Goal: Find specific page/section

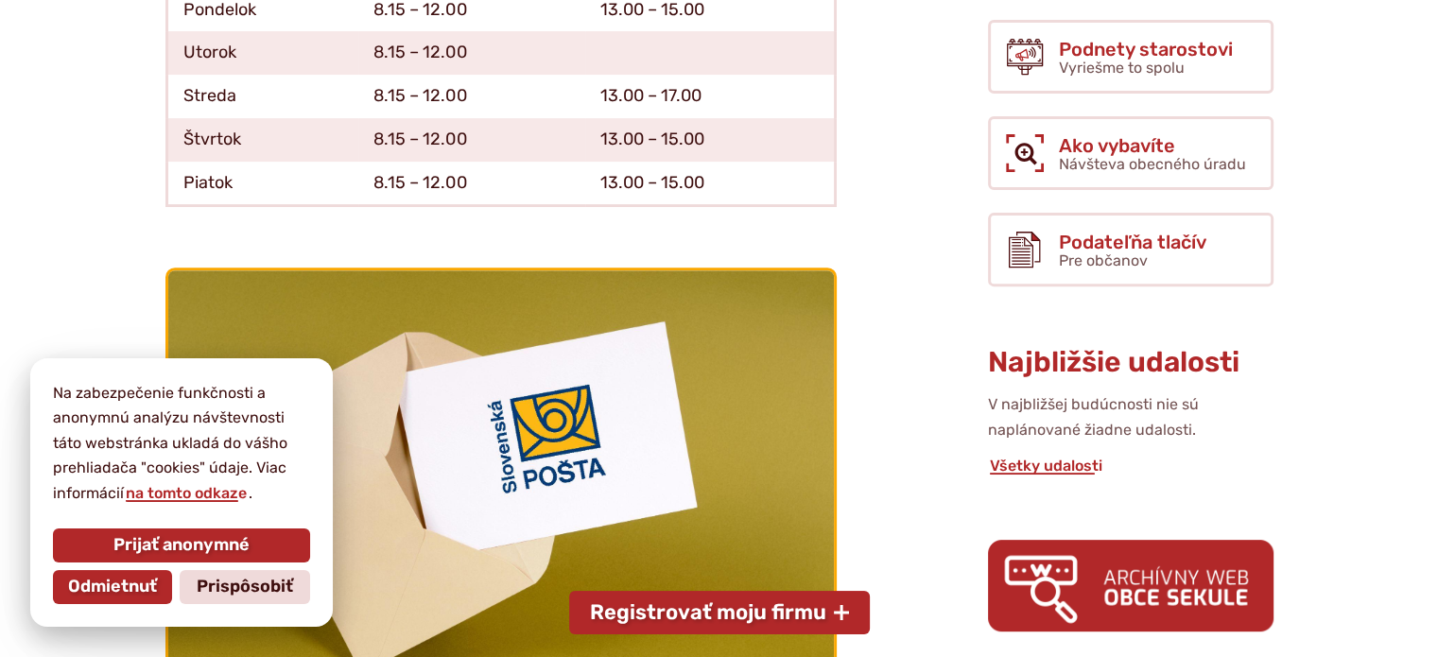
scroll to position [662, 0]
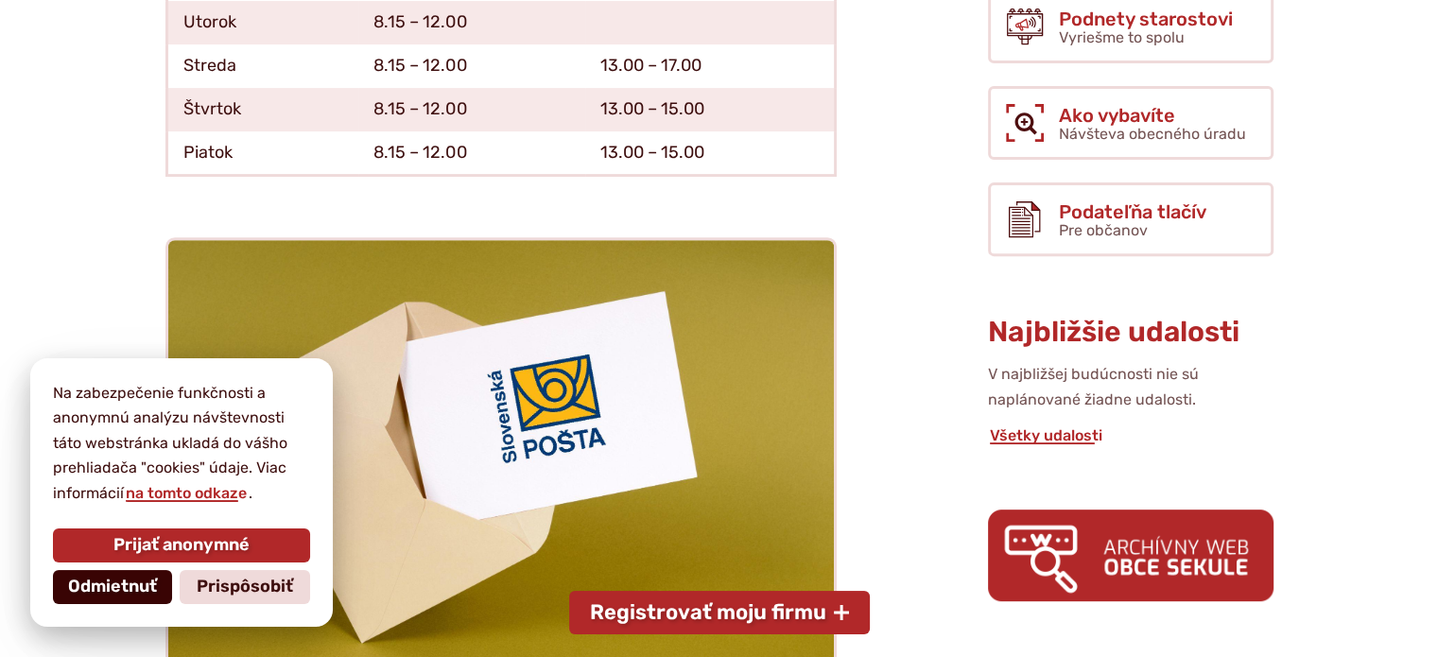
click at [140, 583] on span "Odmietnuť" at bounding box center [112, 587] width 89 height 21
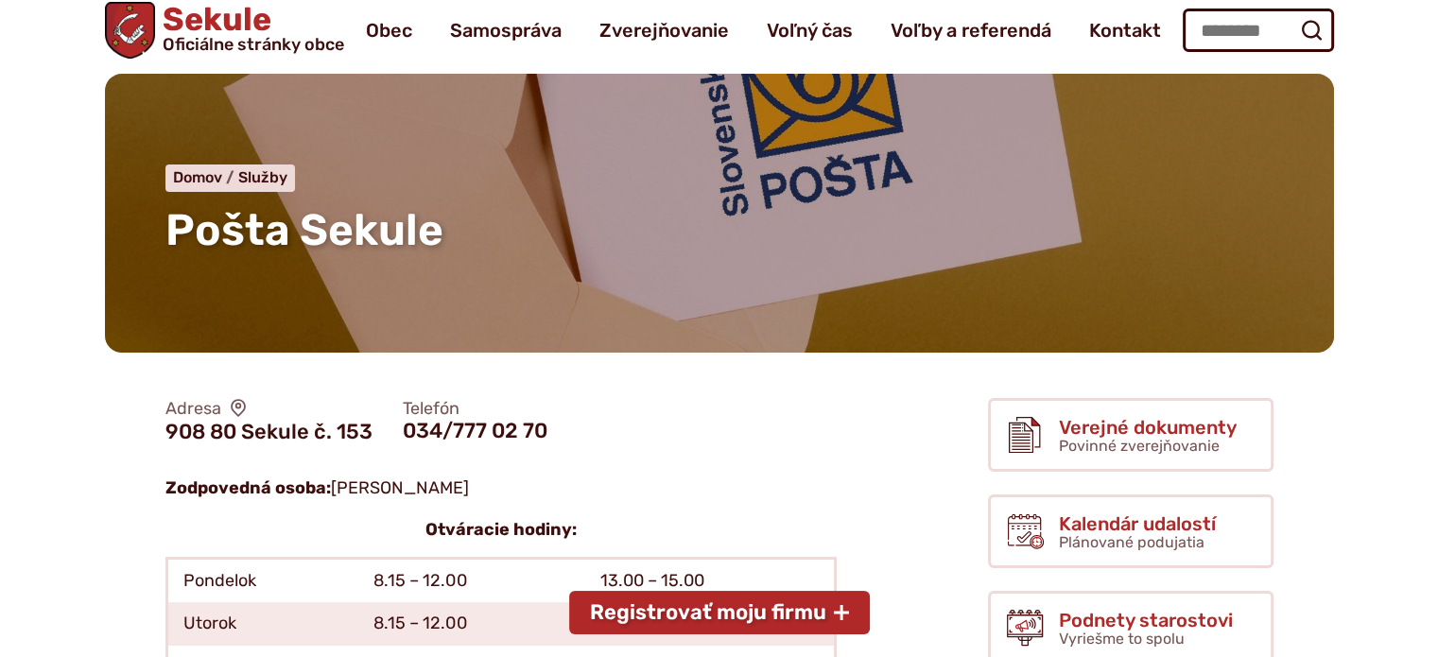
scroll to position [18, 0]
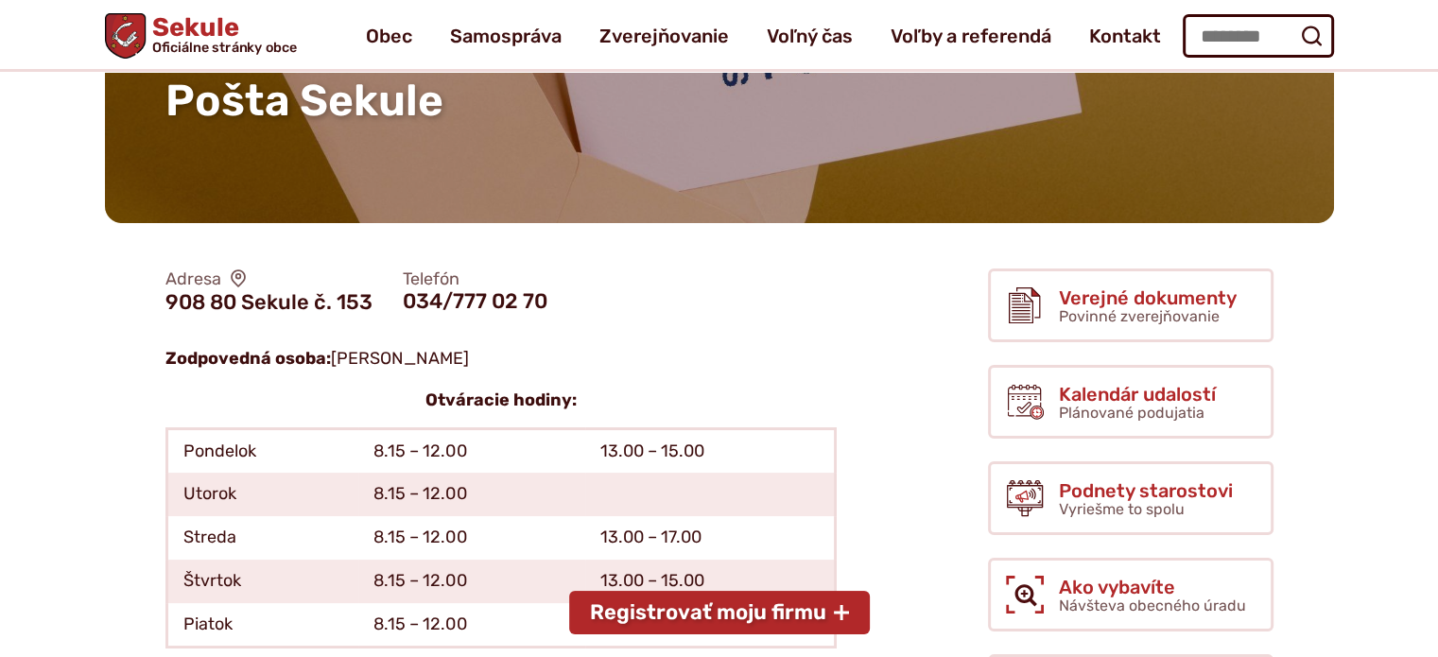
scroll to position [95, 0]
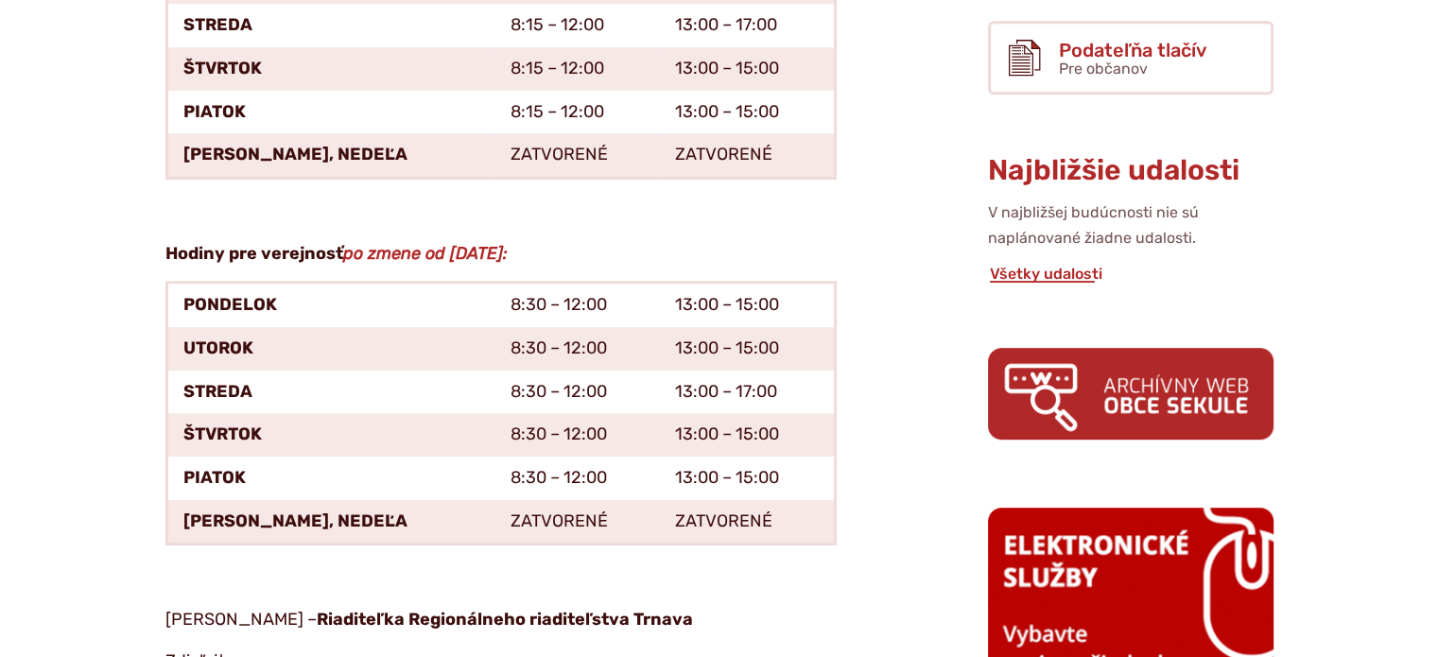
scroll to position [945, 0]
